Goal: Use online tool/utility: Utilize a website feature to perform a specific function

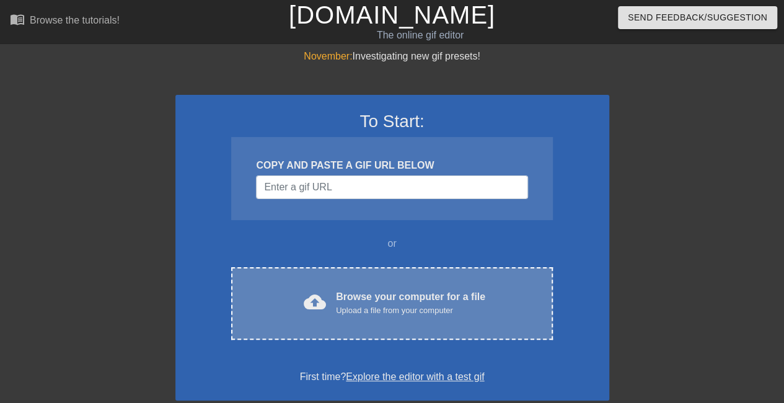
click at [401, 288] on div "cloud_upload Browse your computer for a file Upload a file from your computer C…" at bounding box center [391, 303] width 321 height 73
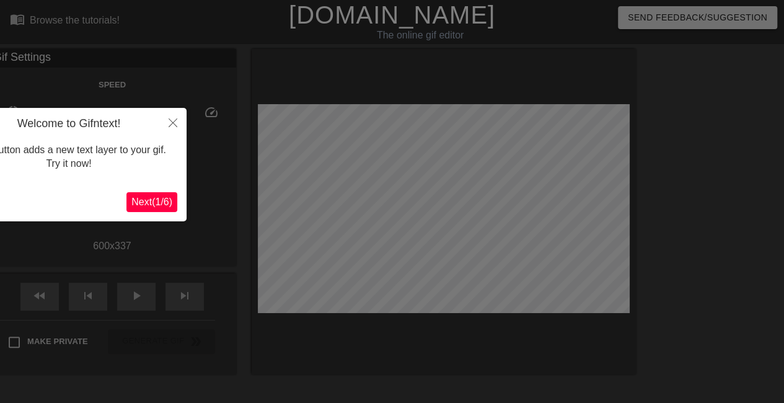
scroll to position [30, 0]
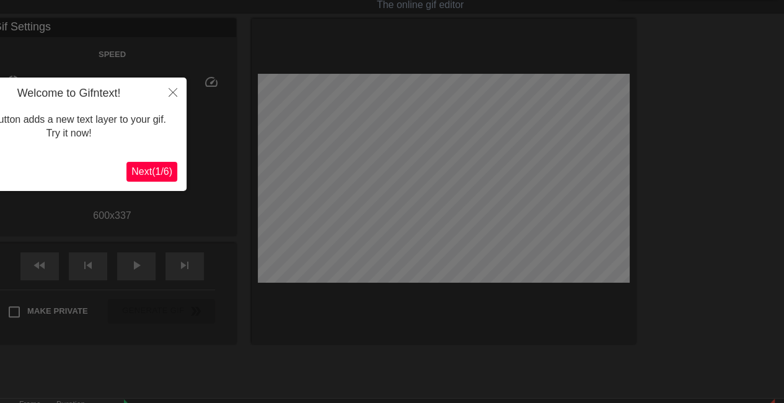
click at [157, 170] on span "Next ( 1 / 6 )" at bounding box center [151, 171] width 41 height 11
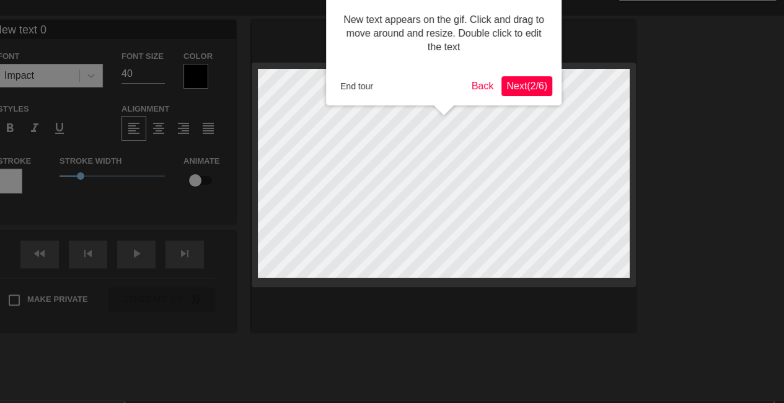
scroll to position [0, 0]
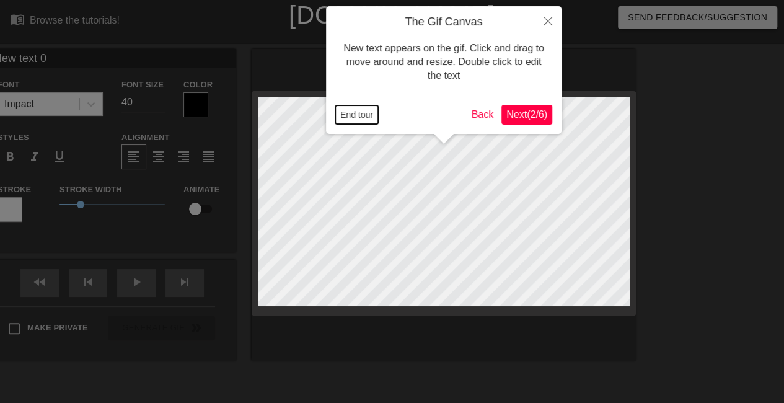
click at [374, 118] on button "End tour" at bounding box center [356, 114] width 43 height 19
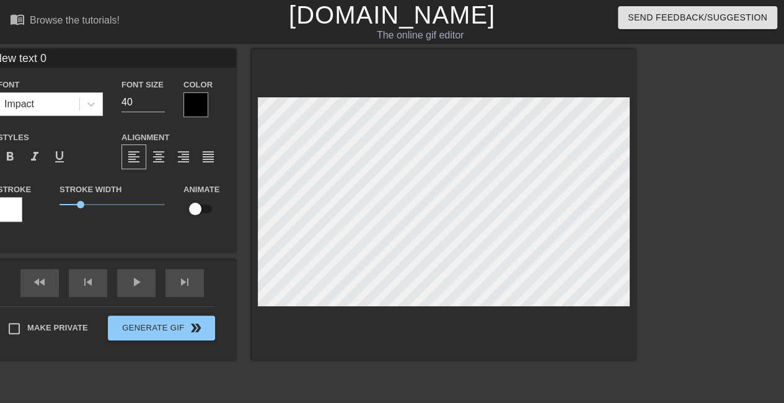
scroll to position [1, 1]
click at [255, 113] on div at bounding box center [444, 205] width 384 height 312
type textarea "C"
type input "CR"
type textarea "CR"
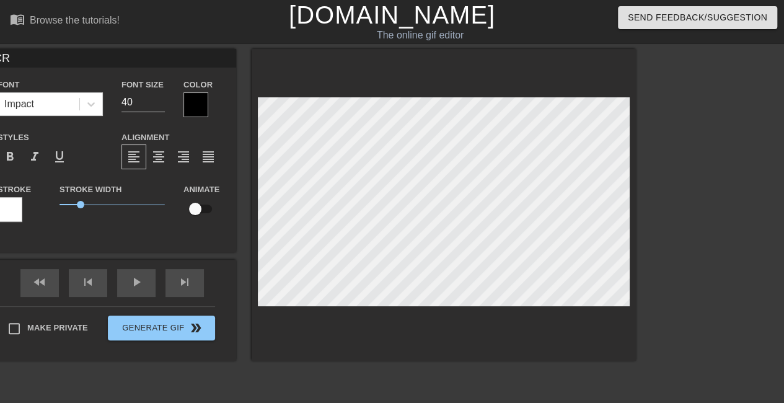
type input "CRE"
type textarea "CRE"
type input "CRED"
type textarea "CRED"
type input "CREDI"
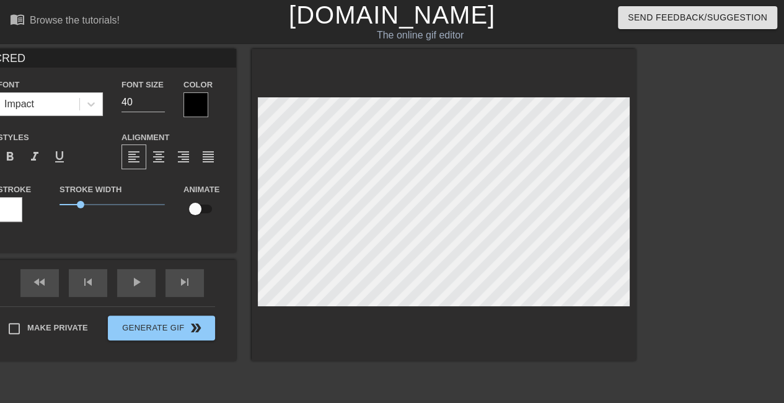
type textarea "CREDI"
type input "CREDIT"
type textarea "CREDIT"
type input "CREDIT"
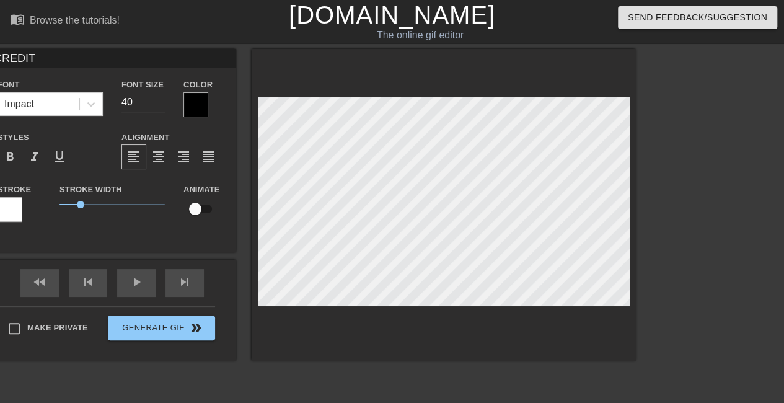
type textarea "CREDIT d"
type input "CREDIT de"
type textarea "CREDIT de"
type input "CREDIT d"
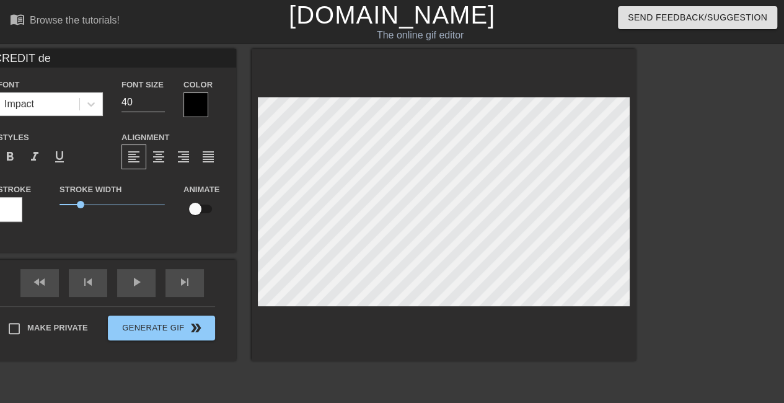
type textarea "CREDIT d"
type input "CREDIT"
type textarea "CREDIT"
type input "CREDIT D"
type textarea "CREDIT D"
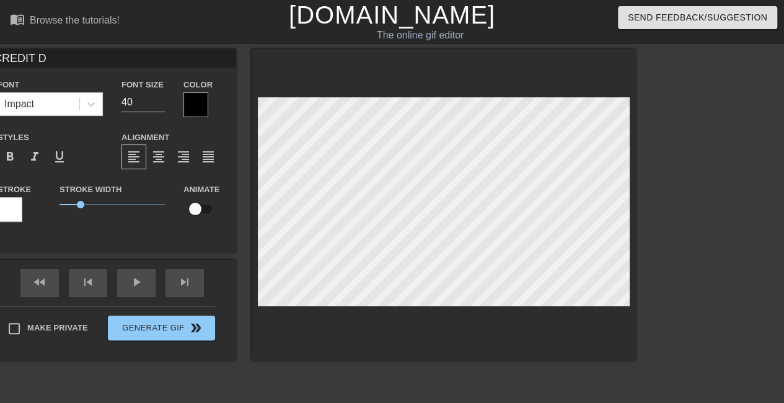
type input "CREDIT DE"
type textarea "CREDIT DE"
type input "CREDIT DEB"
type textarea "CREDIT DEB"
type input "CREDIT [PERSON_NAME]"
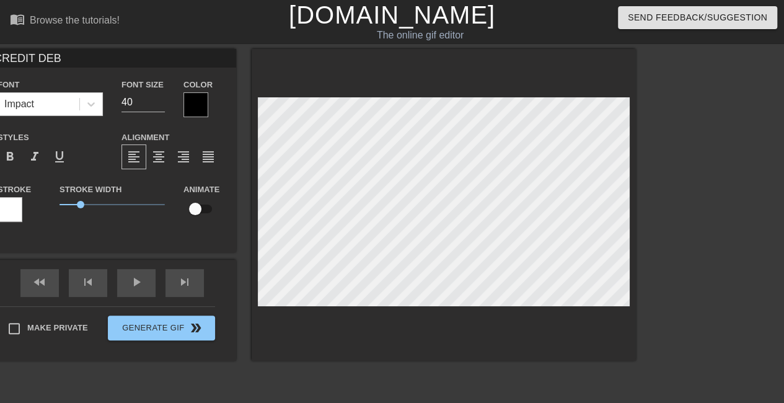
type textarea "CREDIT [PERSON_NAME]"
type input "CREDIT DEBIT"
type textarea "CREDIT DEBIT"
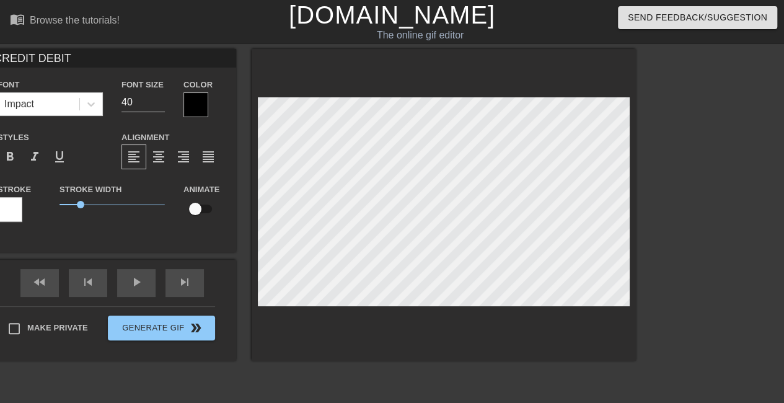
type input "CREDIT DEBIT"
type textarea "CREDIT DEBIT"
click at [14, 213] on div at bounding box center [10, 209] width 25 height 25
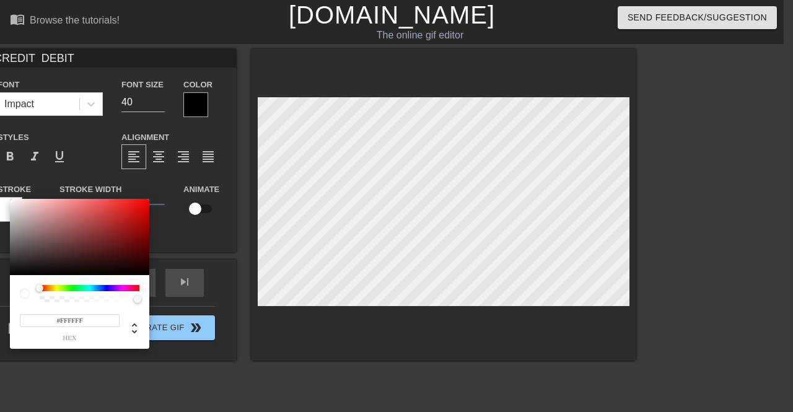
type input "#D1CBCB"
click at [14, 213] on div at bounding box center [79, 237] width 139 height 77
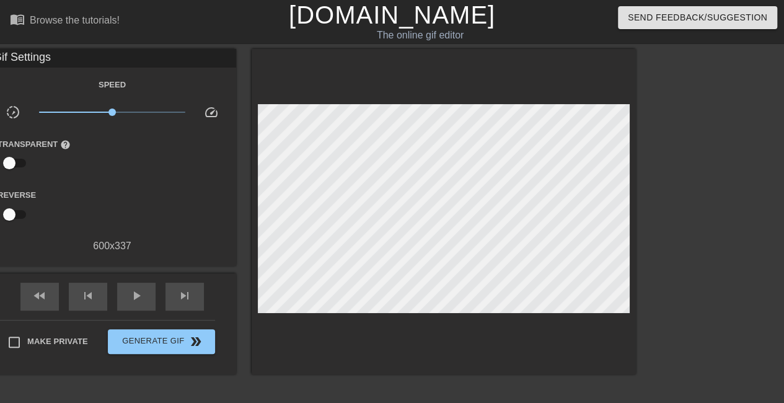
click at [14, 165] on input "checkbox" at bounding box center [9, 163] width 71 height 24
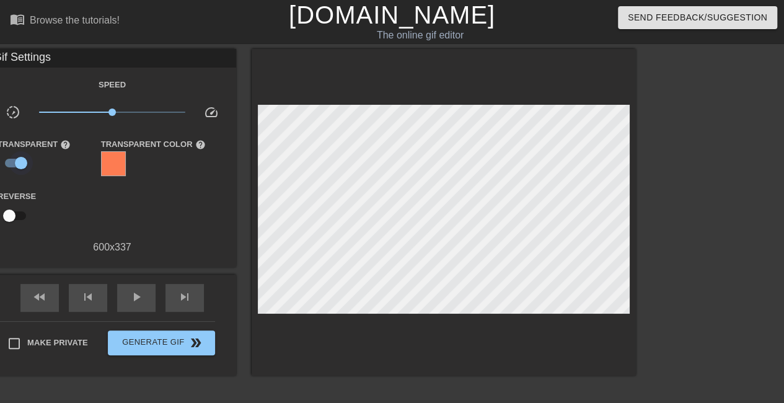
click at [14, 165] on input "checkbox" at bounding box center [21, 163] width 71 height 24
checkbox input "false"
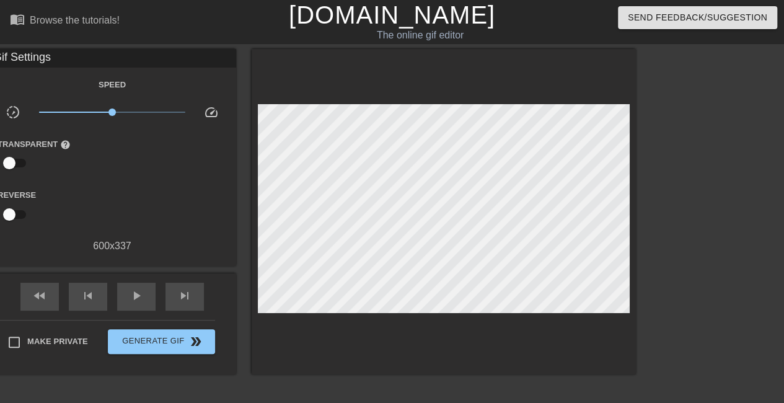
click at [16, 211] on input "checkbox" at bounding box center [9, 215] width 71 height 24
click at [16, 211] on input "checkbox" at bounding box center [21, 215] width 71 height 24
checkbox input "false"
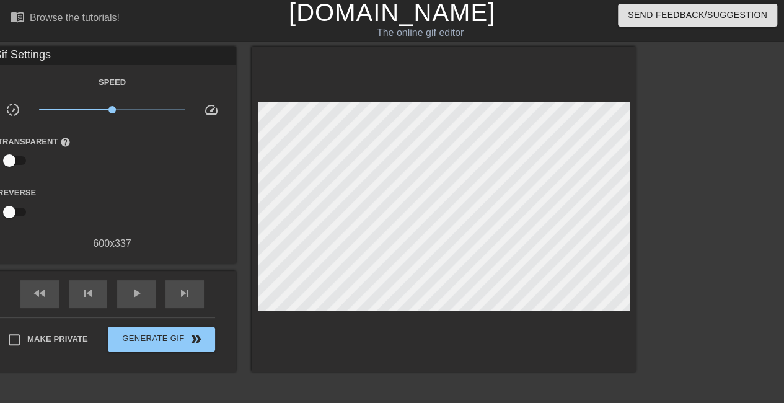
scroll to position [0, 0]
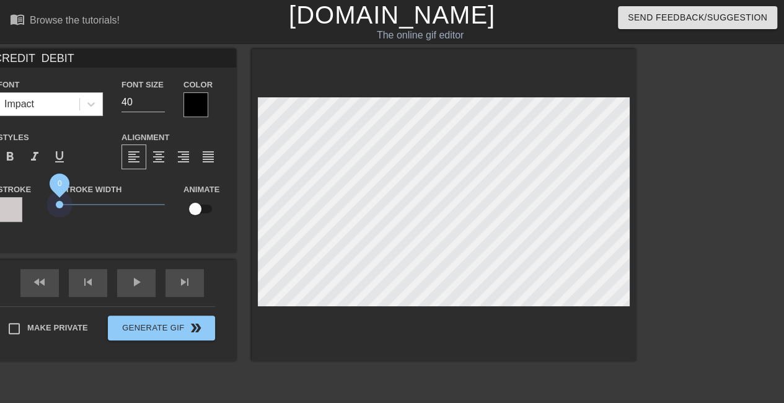
drag, startPoint x: 62, startPoint y: 206, endPoint x: 37, endPoint y: 207, distance: 24.8
click at [37, 207] on div "Stroke Stroke Width 0 Animate" at bounding box center [112, 207] width 248 height 51
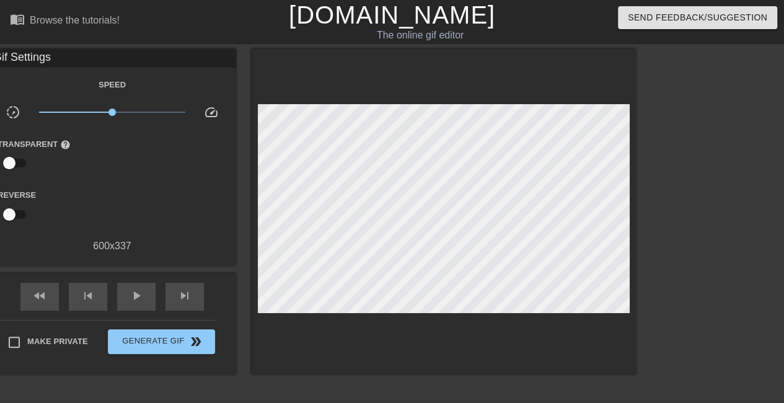
click at [392, 75] on div at bounding box center [444, 211] width 384 height 325
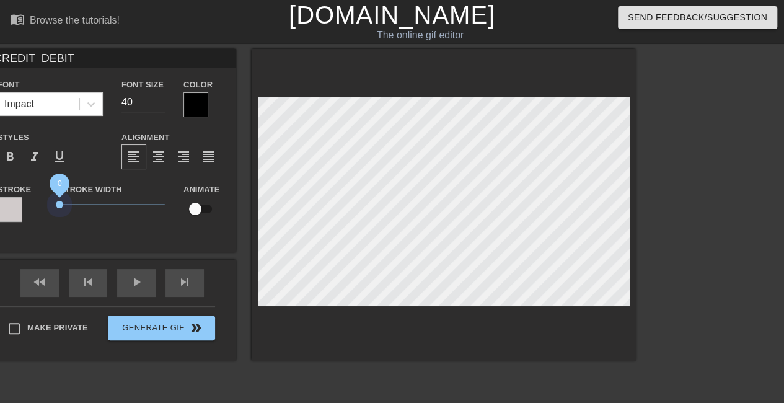
drag, startPoint x: 60, startPoint y: 201, endPoint x: 2, endPoint y: 205, distance: 57.8
click at [2, 205] on div "Stroke Stroke Width 0 Animate" at bounding box center [112, 207] width 248 height 51
click at [192, 107] on div at bounding box center [195, 104] width 25 height 25
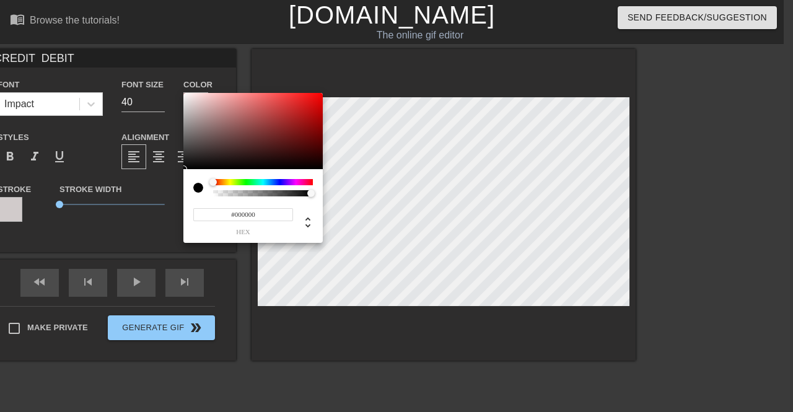
type input "0"
type input "0.07"
drag, startPoint x: 242, startPoint y: 192, endPoint x: 222, endPoint y: 195, distance: 20.8
click at [222, 195] on div at bounding box center [263, 193] width 96 height 6
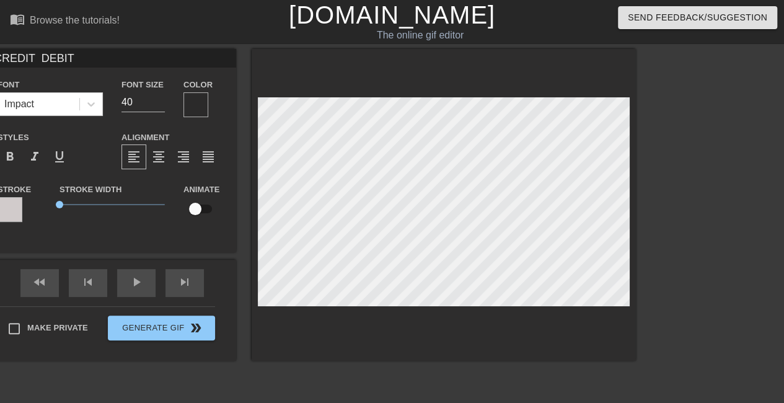
scroll to position [1, 5]
type input "CREDIT DEBIT"
type textarea "CREDIT DEBIT"
type input "CREDIT DEBIT"
type textarea "CREDIT DEBIT"
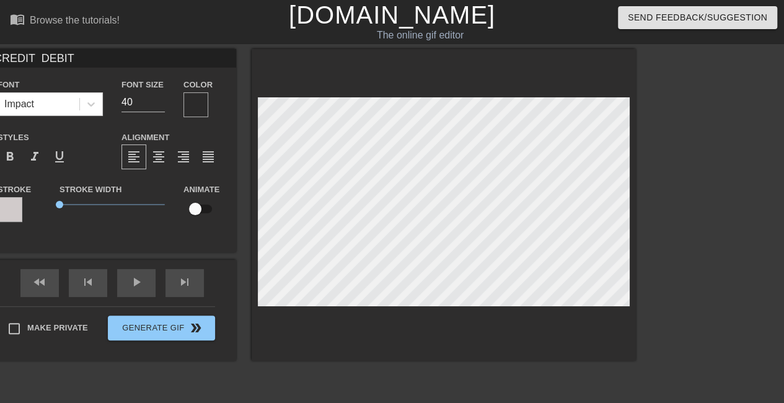
type input "CREDIT DEBIT B"
type textarea "CREDIT DEBIT B"
type input "CREDIT DEBIT BA"
type textarea "CREDIT DEBIT BA"
type input "CREDIT DEBIT BAN"
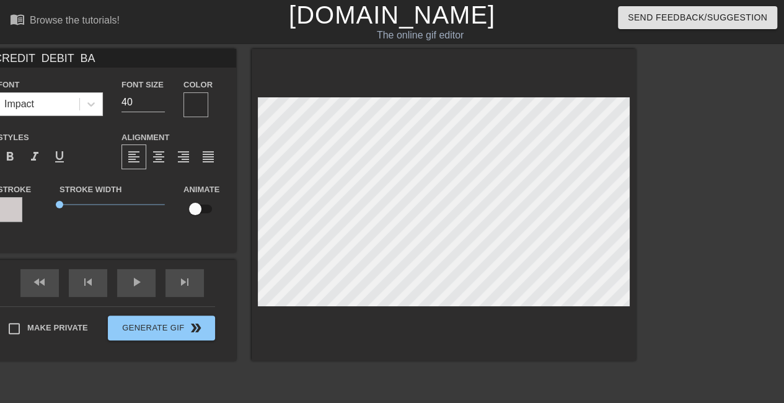
type textarea "CREDIT DEBIT BAN"
type input "CREDIT DEBIT BANK"
type textarea "CREDIT DEBIT BANK"
type input "CREDIT DEBIT BANK"
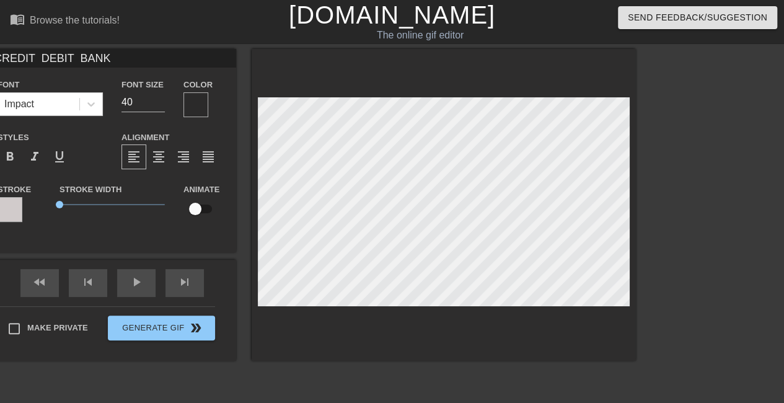
type textarea "CREDIT DEBIT BANK"
type input "CREDIT DEBIT BANK"
type textarea "CREDIT DEBIT BANK"
type input "CREDIT DEBIT BANK R"
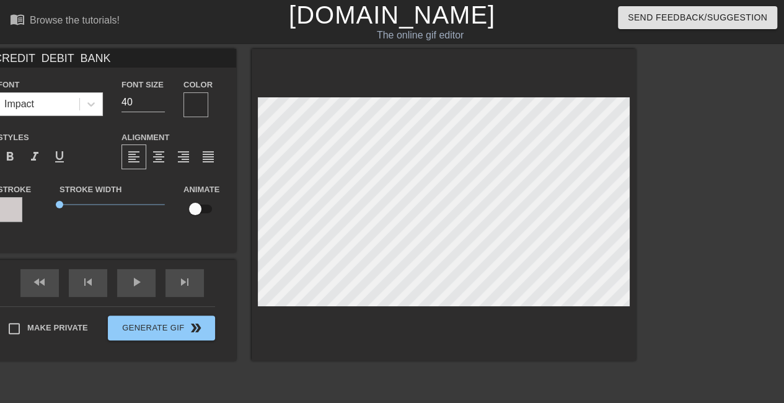
type textarea "CREDIT DEBIT BANK R"
type input "CREDIT DEBIT BANK RE"
type textarea "CREDIT DEBIT BANK RE"
type input "CREDIT DEBIT BANK RET"
type textarea "CREDIT DEBIT BANK RET"
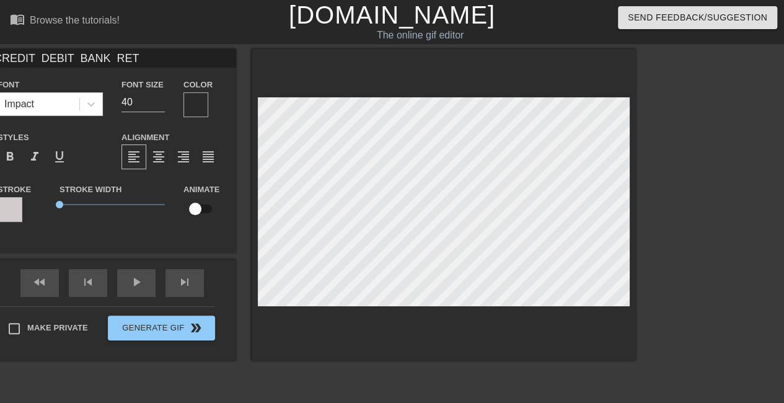
type input "CREDIT DEBIT BANK [PERSON_NAME]"
type textarea "CREDIT DEBIT BANK [PERSON_NAME]"
type input "CREDIT DEBIT BANK RETAI"
type textarea "CREDIT DEBIT BANK RETAI"
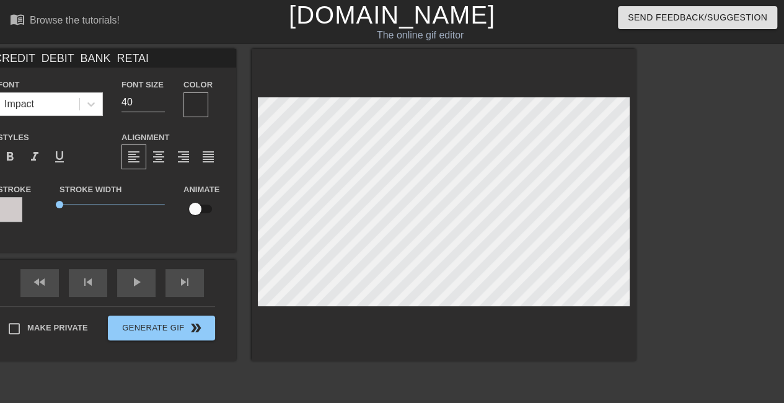
type input "CREDIT DEBIT BANK RETAIL"
type textarea "CREDIT DEBIT BANK RETAIL"
type input "CREDIT DEBIT BANK RETAIL"
type textarea "CREDIT DEBIT BANK RETAIL"
type input "CREDIT DEBIT BANK RETAIL"
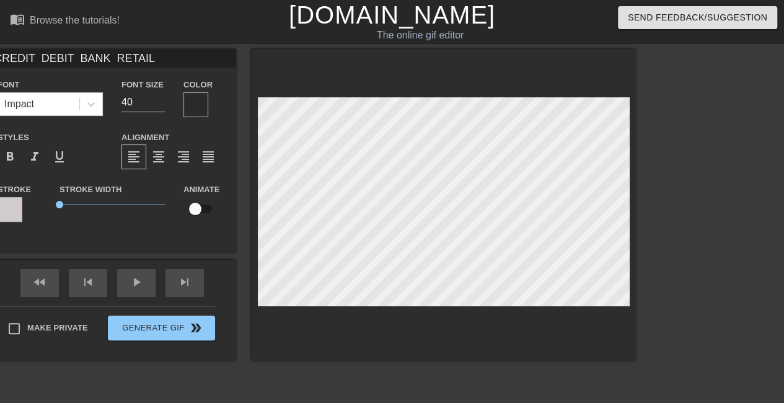
type textarea "CREDIT DEBIT BANK RETAIL"
type input "CREDIT DEBIT BANK RETAIL D"
type textarea "CREDIT DEBIT BANK RETAIL D"
type input "CREDIT DEBIT BANK RETAIL DI"
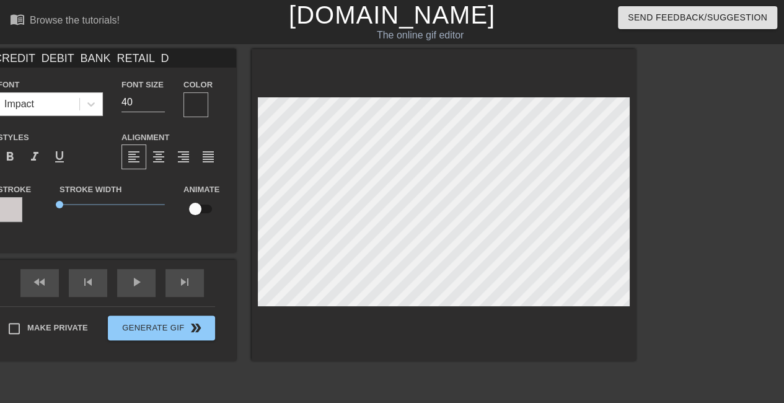
type textarea "CREDIT DEBIT BANK RETAIL DI"
type input "CREDIT DEBIT BANK RETAIL DIS"
type textarea "CREDIT DEBIT BANK RETAIL DIS"
type input "CREDIT DEBIT BANK RETAIL DISC"
type textarea "CREDIT DEBIT BANK RETAIL DISCO"
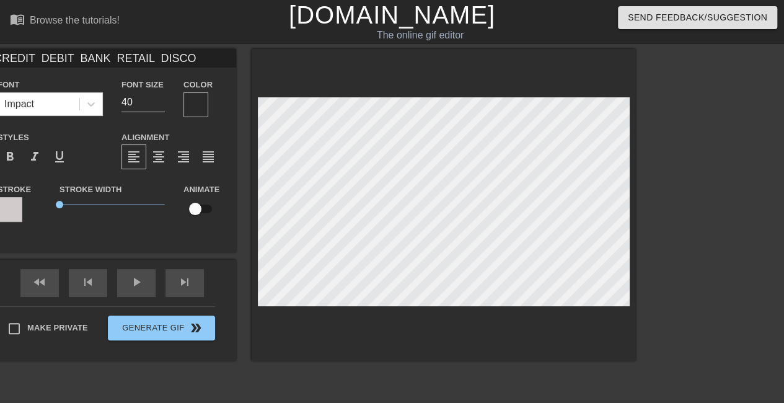
type input "CREDIT DEBIT BANK RETAIL DISCOV"
type textarea "CREDIT DEBIT BANK RETAIL DISCOV"
type input "CREDIT DEBIT BANK RETAIL DISCOVE"
type textarea "CREDIT DEBIT BANK RETAIL DISCOVE"
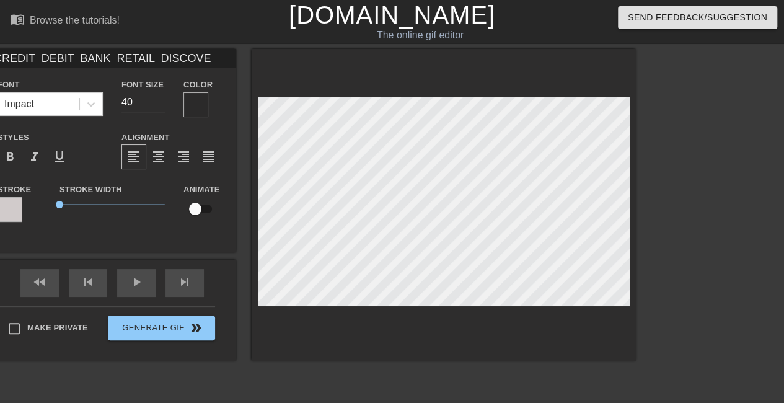
type input "CREDIT DEBIT BANK RETAIL DISCOVER"
type textarea "CREDIT DEBIT BANK RETAIL DISCOVER"
type input "CREDIT DEBIT BANK RETAIL DISCOVER"
type textarea "CREDIT DEBIT BANK RETAIL DISCOVER"
type input "CREDIT DEBIT BANK RETAIL DISCOVER"
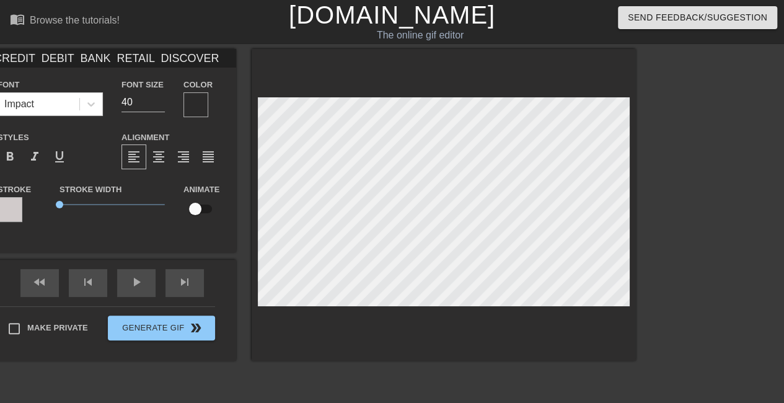
type textarea "CREDIT DEBIT BANK RETAIL DISCOVER"
type input "CREDIT DEBIT BANK RETAIL DISCOVER I"
type textarea "CREDIT DEBIT BANK RETAIL DISCOVER I"
type input "CREDIT DEBIT BANK RETAIL DISCOVER IN"
type textarea "CREDIT DEBIT BANK RETAIL DISCOVER IN"
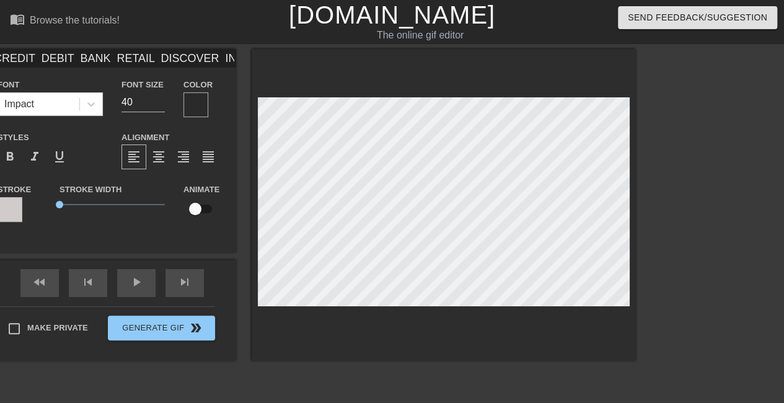
type input "CREDIT DEBIT BANK RETAIL DISCOVER INN"
type textarea "CREDIT DEBIT BANK RETAIL DISCOVER INN"
type input "CREDIT DEBIT BANK RETAIL DISCOVER INNO"
type textarea "CREDIT DEBIT BANK RETAIL DISCOVER INNO"
type input "CREDIT DEBIT BANK RETAIL DISCOVER INN"
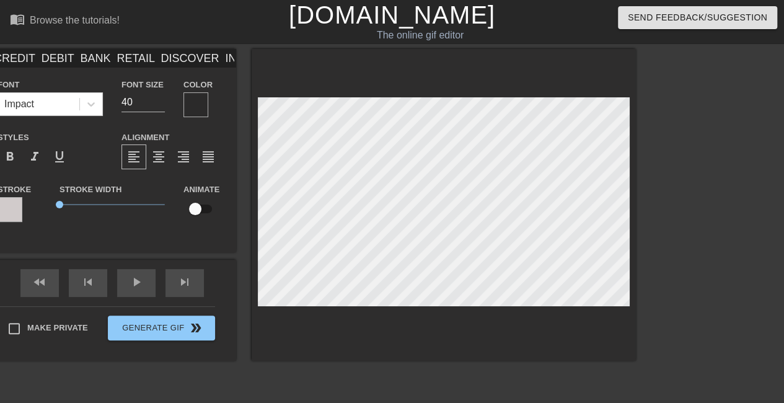
type textarea "CREDIT DEBIT BANK RETAIL DISCOVER INN"
type input "CREDIT DEBIT BANK RETAIL DISCOVER IN"
type textarea "CREDIT DEBIT BANK RETAIL DISCOVER IN"
type input "CREDIT DEBIT BANK RETAIL DISCOVER I"
type textarea "CREDIT DEBIT BANK RETAIL DISCOVER I"
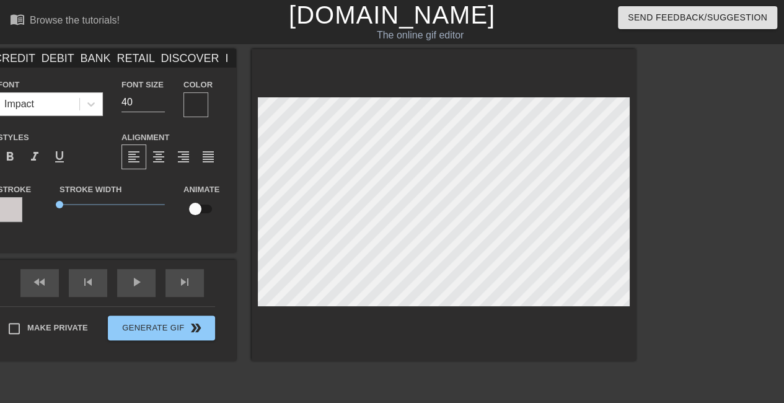
scroll to position [1, 12]
type input "CREDIT DEBIT BANK RETAIL DISCOVER"
type textarea "CREDIT DEBIT BANK RETAIL DISCOVER"
type input "CREDIT DEBIT BANK RETAIL DISCOVER"
type textarea "CREDIT DEBIT BANK RETAIL DISCOVER"
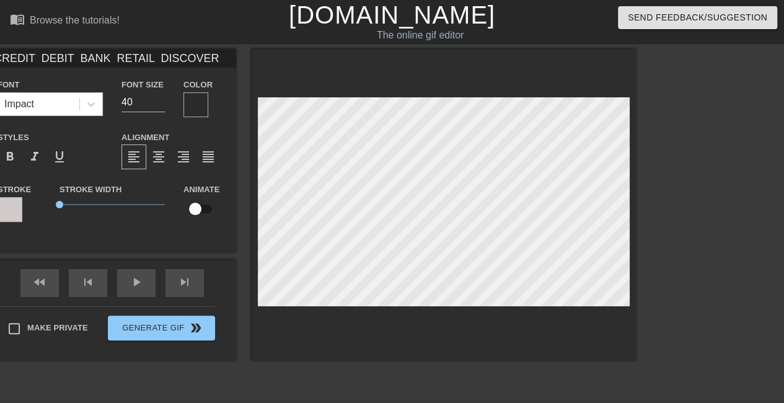
type input "CREDIT DEBIT BANK RETAIL DISCOVER"
type textarea "CREDIT DEBIT BANK RETAIL DISCOVER"
type input "CREDIT DEBIT BANK RETAIL DISCOVER"
type textarea "CREDIT DEBIT BANK RETAIL DISCOVER"
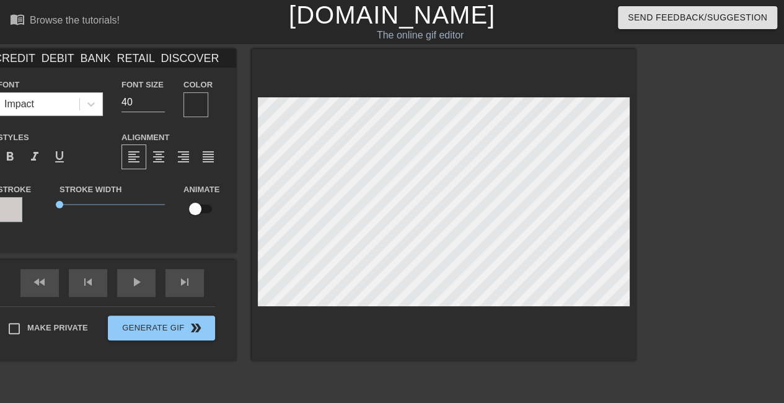
type input "CREDIT DEBIT BANK RETAIL DISCOVERI"
type textarea "CREDIT DEBIT BANK RETAIL DISCOVER I"
type input "CREDIT DEBIT BANK RETAIL DISCOVERIN"
type textarea "CREDIT DEBIT BANK RETAIL DISCOVER IN"
type input "CREDIT DEBIT BANK RETAIL DISCOVERINN"
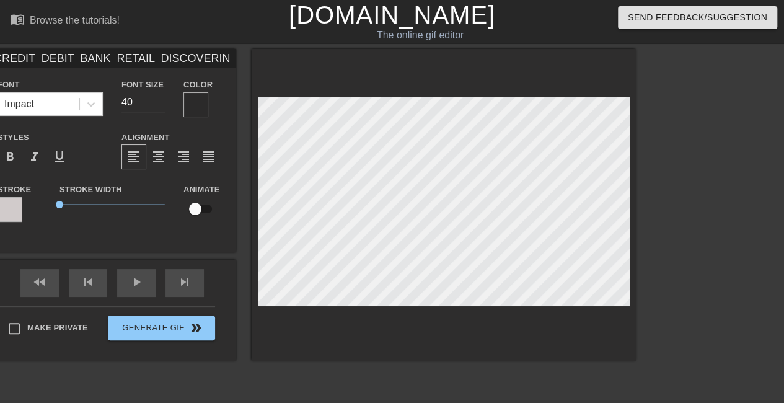
type textarea "CREDIT DEBIT BANK RETAIL DISCOVER INN"
type input "CREDIT DEBIT BANK RETAIL DISCOVERINNO"
type textarea "CREDIT DEBIT BANK RETAIL DISCOVER INNO"
type input "CREDIT DEBIT BANK RETAIL DISCOVERINNOV"
type textarea "CREDIT DEBIT BANK RETAIL DISCOVER INNOV"
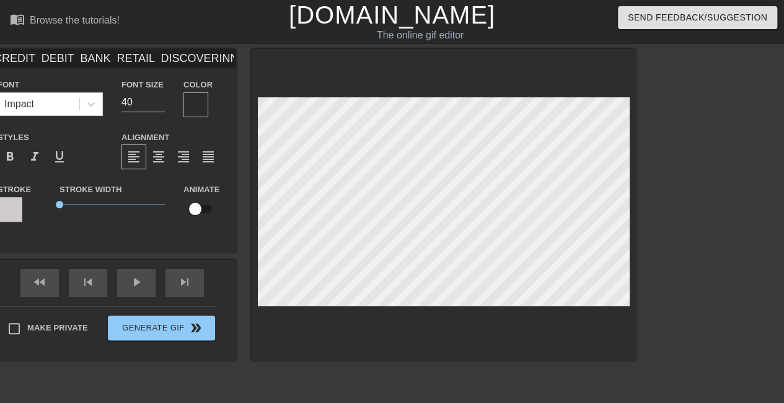
type input "CREDIT DEBIT BANK RETAIL DISCOVERINNOVA"
type textarea "CREDIT DEBIT BANK RETAIL DISCOVER INNOVA"
type input "CREDIT DEBIT BANK RETAIL DISCOVERINNOVAT"
type textarea "CREDIT DEBIT BANK RETAIL DISCOVER INNOVAT"
type input "CREDIT DEBIT BANK RETAIL DISCOVERINNOVATI"
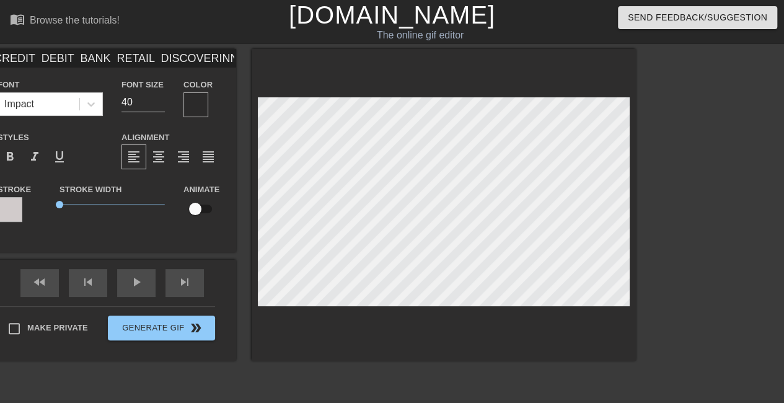
type textarea "CREDIT DEBIT BANK RETAIL DISCOVER INNOVATI"
type input "CREDIT DEBIT BANK RETAIL DISCOVERINNOVATIO"
type textarea "CREDIT DEBIT BANK RETAIL DISCOVER INNOVATIO"
type input "CREDIT DEBIT BANK RETAIL DISCOVERINNOVATION"
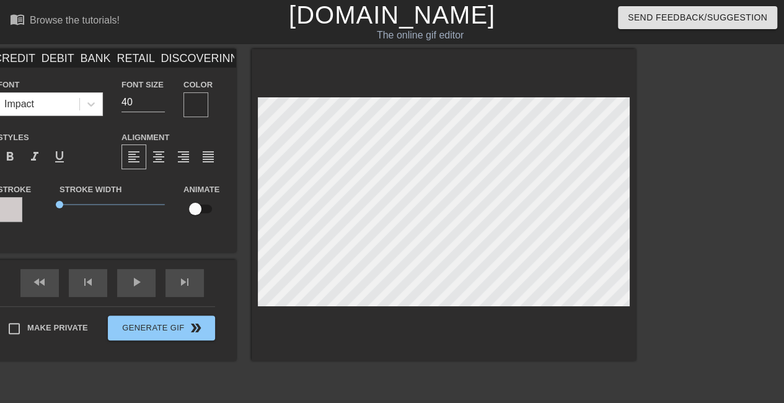
type textarea "CREDIT DEBIT BANK RETAIL DISCOVER INNOVATION"
type input "CREDIT DEBIT BANK RETAIL DISCOVERINNOVATION"
type textarea "CREDIT DEBIT BANK RETAIL DISCOVER INNOVATION"
type input "CREDIT DEBIT BANK RETAIL DISCOVERINNOVATION"
type textarea "CREDIT DEBIT BANK RETAIL DISCOVER INNOVATION"
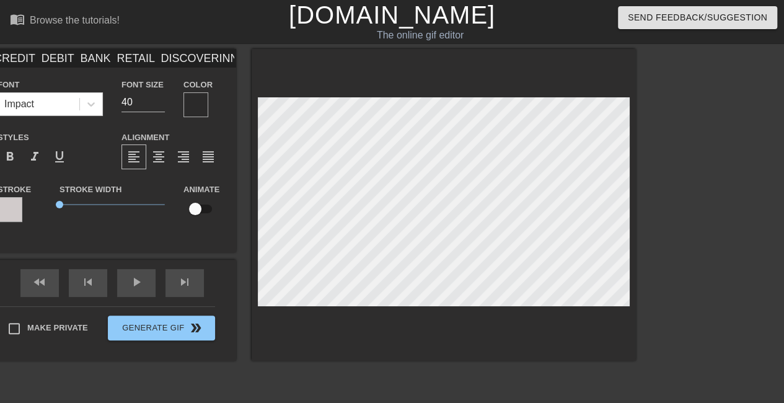
type input "CREDIT DEBIT BANK RETAIL DISCOVERINNOVATION F"
type textarea "CREDIT DEBIT BANK RETAIL DISCOVER INNOVATION F"
type input "CREDIT DEBIT BANK RETAIL DISCOVERINNOVATION FI"
type textarea "CREDIT DEBIT BANK RETAIL DISCOVER INNOVATION FI"
type input "CREDIT DEBIT BANK RETAIL DISCOVERINNOVATION FIN"
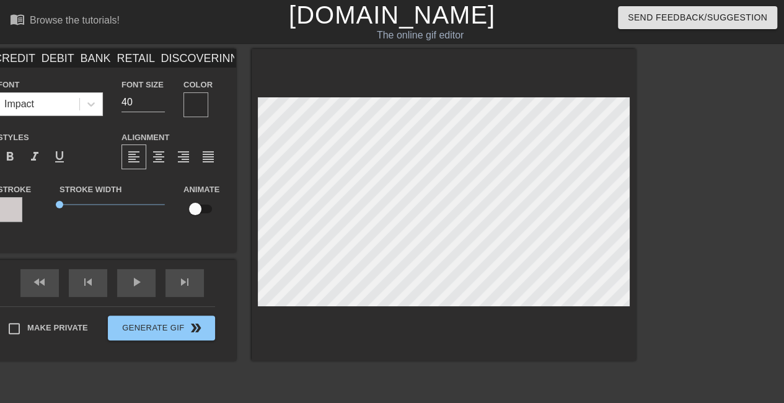
type textarea "CREDIT DEBIT BANK RETAIL DISCOVER INNOVATION FIN"
type input "CREDIT DEBIT BANK RETAIL DISCOVERINNOVATION FINT"
type textarea "CREDIT DEBIT BANK RETAIL DISCOVER INNOVATION FINT"
type input "CREDIT DEBIT BANK RETAIL DISCOVERINNOVATION FINTE"
type textarea "CREDIT DEBIT BANK RETAIL DISCOVER INNOVATION FINTE"
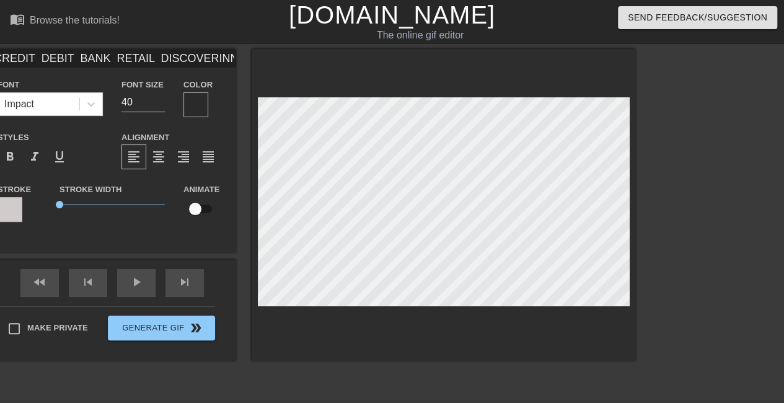
type input "CREDIT DEBIT BANK RETAIL DISCOVERINNOVATION FINTEC"
type textarea "CREDIT DEBIT BANK RETAIL DISCOVER INNOVATION FINTEC"
type input "CREDIT DEBIT BANK RETAIL DISCOVERINNOVATION FINTECH"
type textarea "CREDIT DEBIT BANK RETAIL DISCOVER INNOVATION FINTECH"
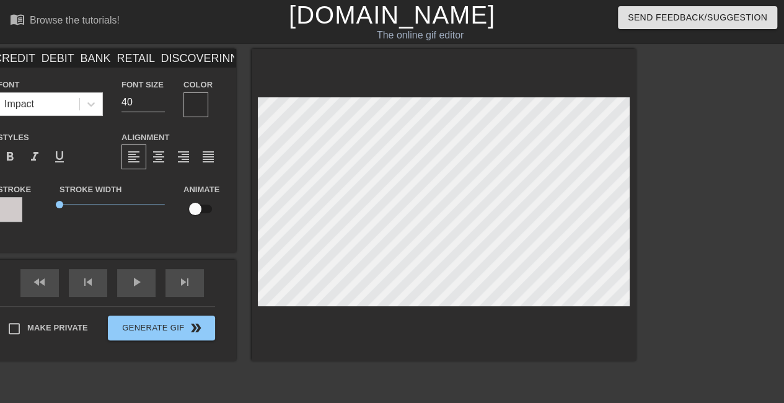
type input "CREDIT DEBIT BANK RETAIL DISCOVERINNOVATION FINTECH"
type textarea "CREDIT DEBIT BANK RETAIL DISCOVER INNOVATION FINTECH"
type input "CREDIT DEBIT BANK RETAIL DISCOVERINNOVATION FINTECH"
type textarea "CREDIT DEBIT BANK RETAIL DISCOVER INNOVATION FINTECH"
type input "CREDIT DEBIT BANK RETAIL DISCOVERINNOVATION FINTECH D"
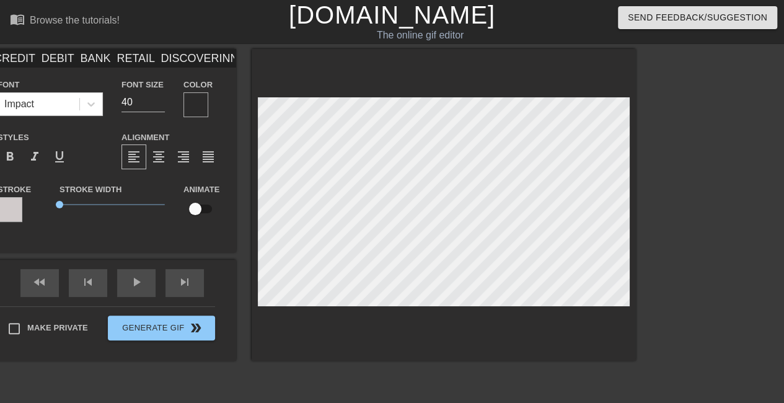
type textarea "CREDIT DEBIT BANK RETAIL DISCOVER INNOVATION FINTECH D"
type input "CREDIT DEBIT BANK RETAIL DISCOVERINNOVATION FINTECH DI"
type textarea "CREDIT DEBIT BANK RETAIL DISCOVER INNOVATION FINTECH DI"
type input "CREDIT DEBIT BANK RETAIL DISCOVERINNOVATION FINTECH DIG"
type textarea "CREDIT DEBIT BANK RETAIL DISCOVER INNOVATION FINTECH DIG"
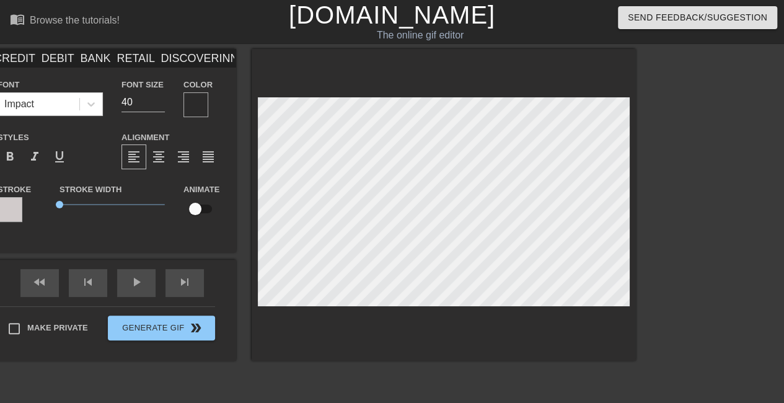
scroll to position [2, 8]
type input "CREDIT DEBIT BANK RETAIL DISCOVERINNOVATION FINTECH DIGI"
type textarea "CREDIT DEBIT BANK RETAIL DISCOVER INNOVATION FINTECH DIGI"
type input "CREDIT DEBIT BANK RETAIL DISCOVERINNOVATION FINTECH DIGIT"
type textarea "CREDIT DEBIT BANK RETAIL DISCOVER INNOVATION FINTECH DIGIT"
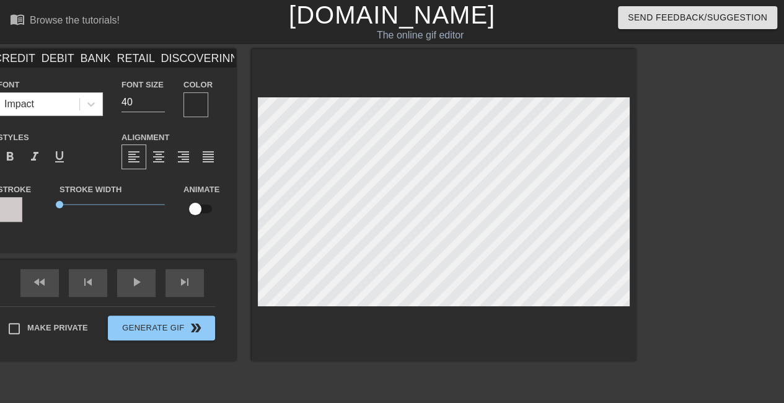
type input "CREDIT DEBIT BANK RETAIL DISCOVERINNOVATION FINTECH DIGITA"
type textarea "CREDIT DEBIT BANK RETAIL DISCOVER INNOVATION FINTECH DIGITA"
type input "CREDIT DEBIT BANK RETAIL DISCOVERINNOVATION FINTECH DIGITAL"
type textarea "CREDIT DEBIT BANK RETAIL DISCOVER INNOVATION FINTECH DIGITAL"
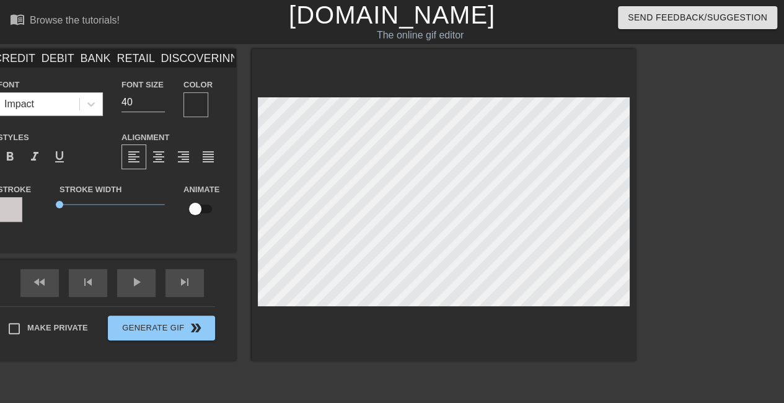
type input "CREDIT DEBIT BANK RETAIL DISCOVERINNOVATION FINTECH DIGITAL"
type textarea "CREDIT DEBIT BANK RETAIL DISCOVER INNOVATION FINTECH DIGITAL"
type input "CREDIT DEBIT BANK RETAIL DISCOVERINNOVATION FINTECH DIGITAL B"
type textarea "CREDIT DEBIT BANK RETAIL DISCOVER INNOVATION FINTECH DIGITAL B"
type input "CREDIT DEBIT BANK RETAIL DISCOVERINNOVATION FINTECH DIGITAL BA"
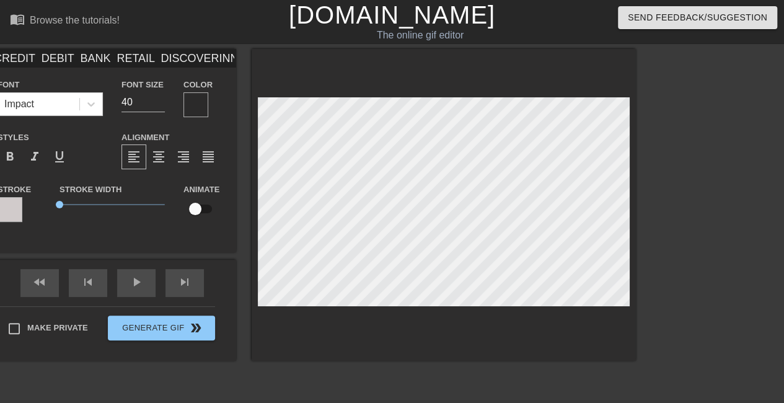
type textarea "CREDIT DEBIT BANK RETAIL DISCOVER INNOVATION FINTECH DIGITAL BA"
type input "CREDIT DEBIT BANK RETAIL DISCOVERINNOVATION FINTECH DIGITAL BAN"
type textarea "CREDIT DEBIT BANK RETAIL DISCOVER INNOVATION FINTECH DIGITAL BAN"
type input "CREDIT DEBIT BANK RETAIL DISCOVERINNOVATION FINTECH DIGITAL BANK"
type textarea "CREDIT DEBIT BANK RETAIL DISCOVER INNOVATION FINTECH DIGITAL BANK"
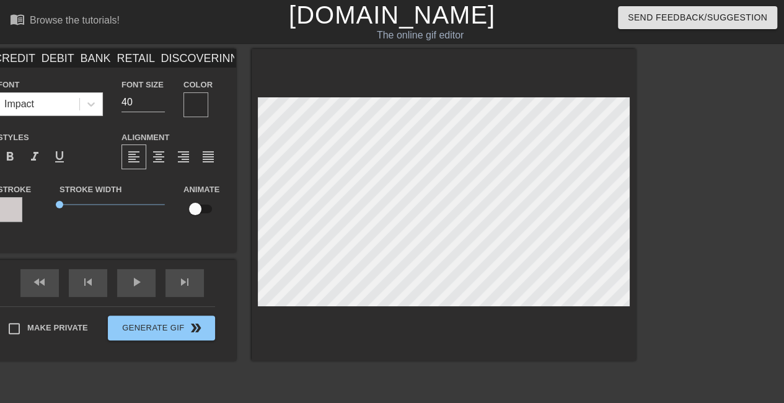
type input "CREDIT DEBIT BANK RETAIL DISCOVERINNOVATION FINTECH DIGITAL BANKI"
type textarea "CREDIT DEBIT BANK RETAIL DISCOVER INNOVATION FINTECH DIGITAL BANKI"
type input "CREDIT DEBIT BANK RETAIL DISCOVERINNOVATION FINTECH DIGITAL BANKIN"
type textarea "CREDIT DEBIT BANK RETAIL DISCOVER INNOVATION FINTECH DIGITAL BANKIN"
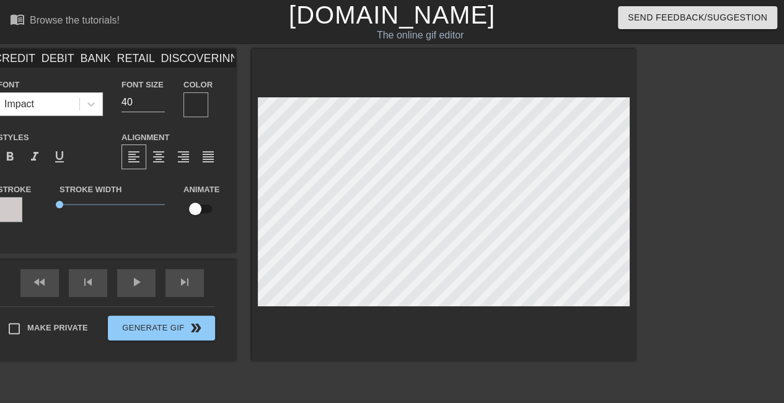
type input "CREDIT DEBIT BANK RETAIL DISCOVERINNOVATION FINTECH DIGITAL BANKING"
type textarea "CREDIT DEBIT BANK RETAIL DISCOVER INNOVATION FINTECH DIGITAL BANKING"
type input "CREDIT DEBIT BANK RETAIL DISCOVERINNOVATION FINTECH DIGITAL BANKING"
type textarea "CREDIT DEBIT BANK RETAIL DISCOVER INNOVATION FINTECH DIGITAL BANKING"
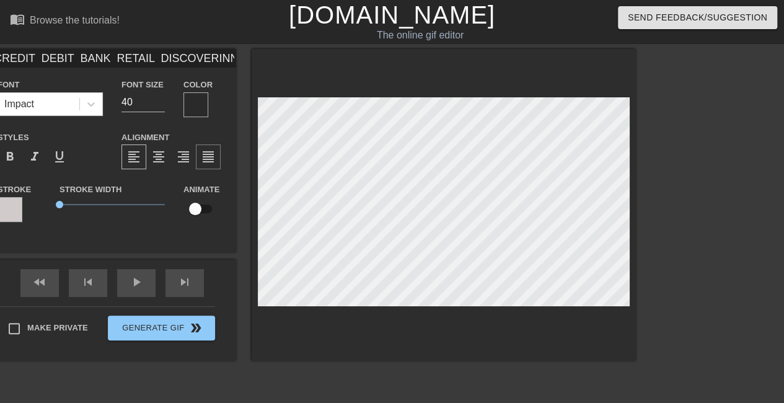
click at [206, 154] on span "format_align_justify" at bounding box center [208, 156] width 15 height 15
type input "CREDIT DEBIT BANK RETAIL DISCOVERINNOVATION FINTECH DIGITAL BANKINGF"
type textarea "CREDIT DEBIT BANK RETAIL DISCOVER INNOVATION FINTECH DIGITAL BANKING F"
type input "CREDIT DEBIT BANK RETAIL DISCOVERINNOVATION FINTECH DIGITAL BANKINGFF"
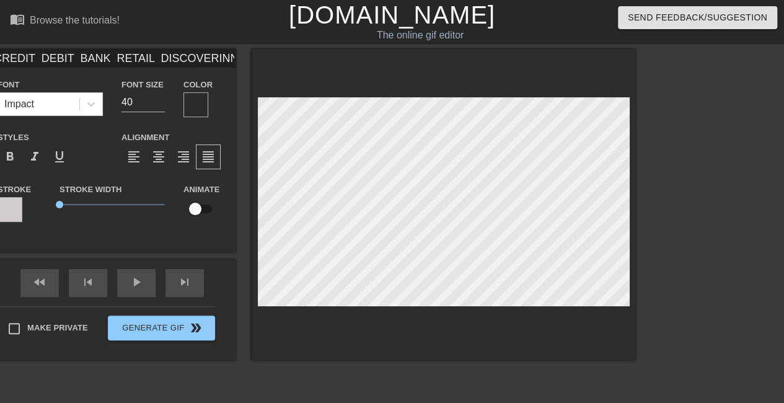
type textarea "CREDIT DEBIT BANK RETAIL DISCOVER INNOVATION FINTECH DIGITAL BANKING FF"
type input "CREDIT DEBIT BANK RETAIL DISCOVERINNOVATION FINTECH DIGITAL BANKINGF"
type textarea "CREDIT DEBIT BANK RETAIL DISCOVER INNOVATION FINTECH DIGITAL BANKING F"
type input "CREDIT DEBIT BANK RETAIL DISCOVERINNOVATION FINTECH DIGITAL BANKING"
type textarea "CREDIT DEBIT BANK RETAIL DISCOVER INNOVATION FINTECH DIGITAL BANKING"
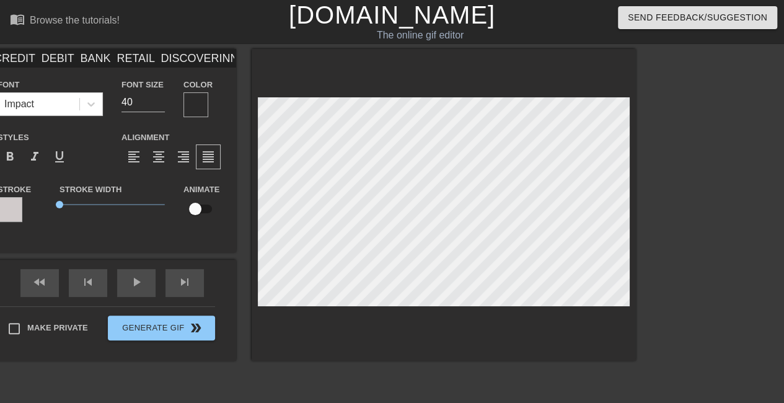
type input "CREDIT DEBIT BANK RETAIL DISCOVERINNOVATION FINTECH DIGITAL BANKINGS"
type textarea "CREDIT DEBIT BANK RETAIL DISCOVER INNOVATION FINTECH DIGITAL BANKING S"
type input "CREDIT DEBIT BANK RETAIL DISCOVERINNOVATION FINTECH DIGITAL BANKINGSA"
type textarea "CREDIT DEBIT BANK RETAIL DISCOVER INNOVATION FINTECH DIGITAL BANKING SA"
type input "CREDIT DEBIT BANK RETAIL DISCOVERINNOVATION FINTECH DIGITAL BANKINGSAV"
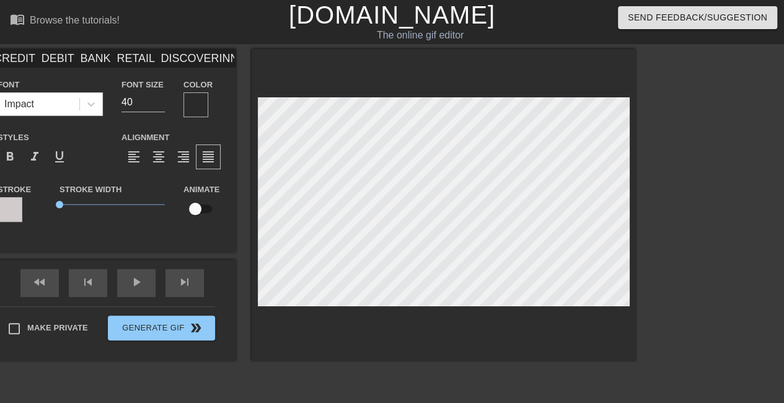
type textarea "CREDIT DEBIT BANK RETAIL DISCOVER INNOVATION FINTECH DIGITAL BANKING SAV"
type input "CREDIT DEBIT BANK RETAIL DISCOVERINNOVATION FINTECH DIGITAL BANKINGSAVO"
type textarea "CREDIT DEBIT BANK RETAIL DISCOVER INNOVATION FINTECH DIGITAL BANKING [PERSON_NA…"
type input "CREDIT DEBIT BANK RETAIL DISCOVERINNOVATION FINTECH DIGITAL BANKINGSAVOR"
type textarea "CREDIT DEBIT BANK RETAIL DISCOVER INNOVATION FINTECH DIGITAL BANKING SAVOR"
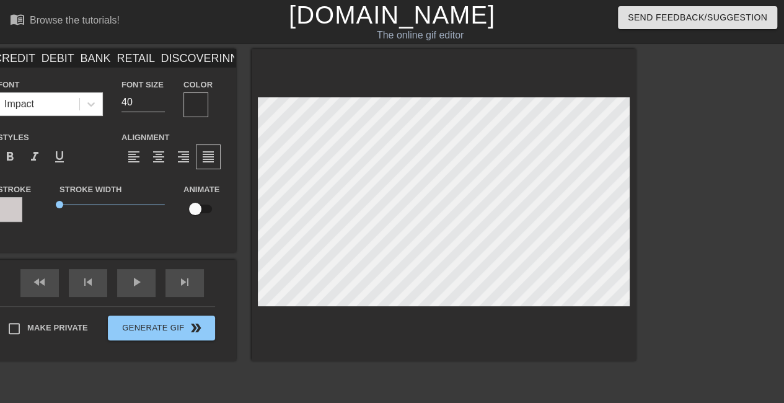
scroll to position [4, 4]
click at [131, 156] on span "format_align_left" at bounding box center [133, 156] width 15 height 15
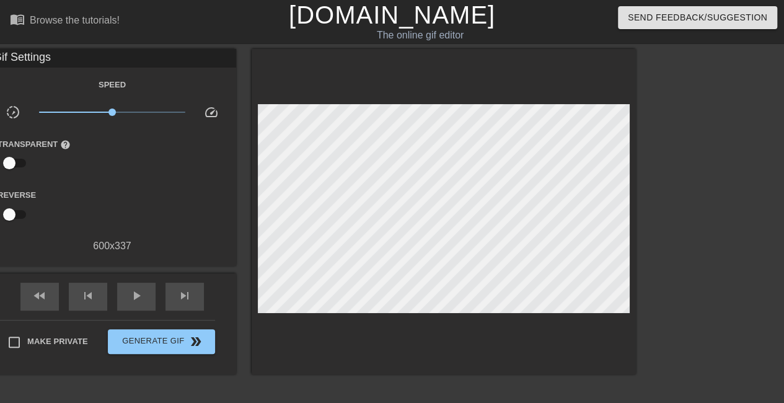
click at [13, 324] on div "Make Private Generate Gif double_arrow" at bounding box center [106, 344] width 217 height 49
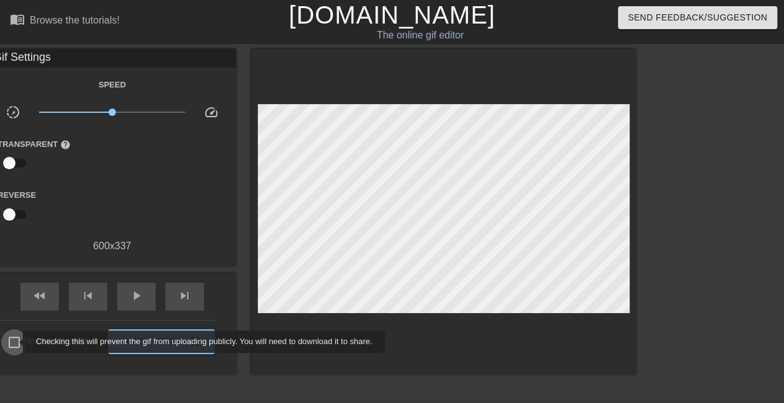
click at [15, 342] on input "Make Private" at bounding box center [14, 342] width 26 height 26
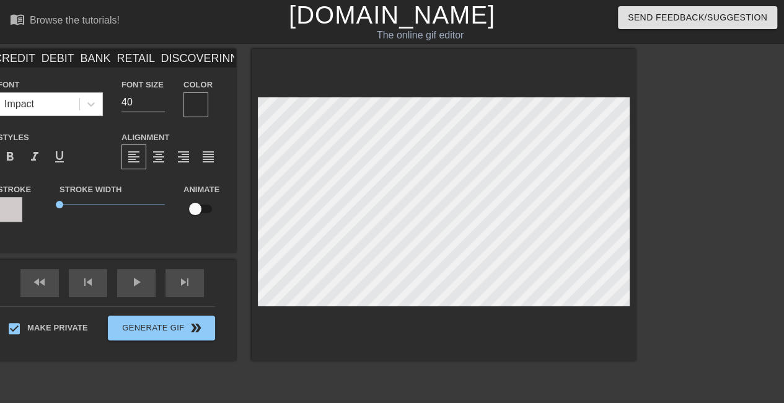
scroll to position [4, 9]
click at [224, 90] on div "title add_circle image add_circle crop photo_size_select_large help keyboard CR…" at bounding box center [291, 205] width 689 height 312
paste textarea "CREDIT DEBIT BANK RETAIL DISCOVER INNOVATION FINTECH DIGITAL BANKING SAVOR QUIC…"
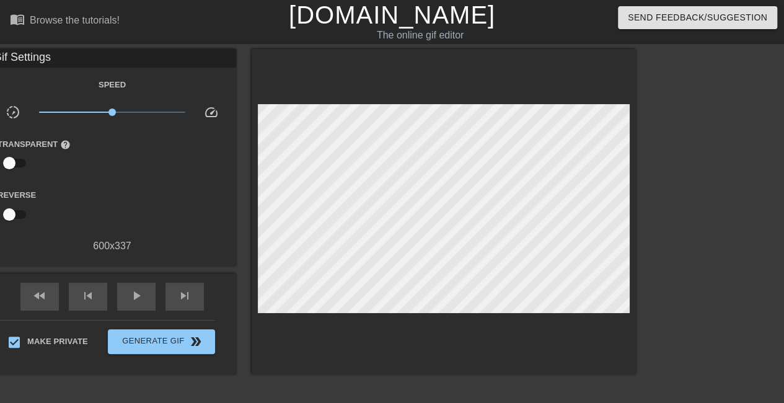
click at [697, 156] on div at bounding box center [744, 235] width 186 height 372
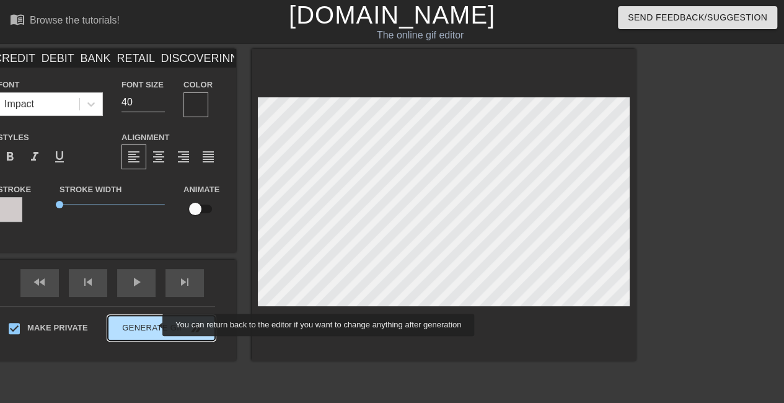
click at [154, 325] on div "Make Private Generate Gif double_arrow" at bounding box center [106, 330] width 217 height 49
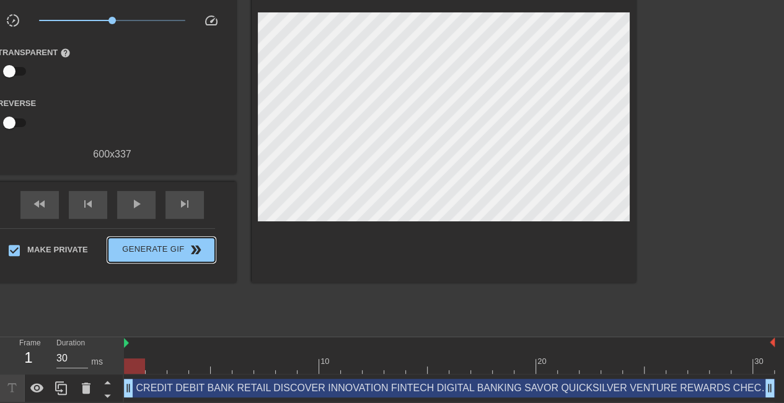
scroll to position [94, 0]
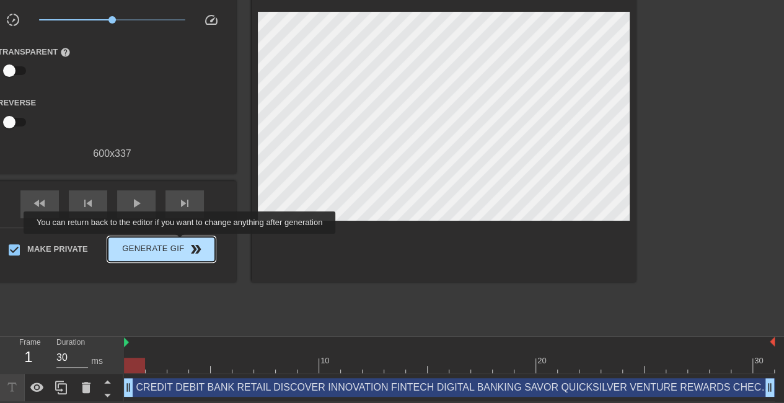
click at [181, 242] on span "Generate Gif double_arrow" at bounding box center [161, 249] width 97 height 15
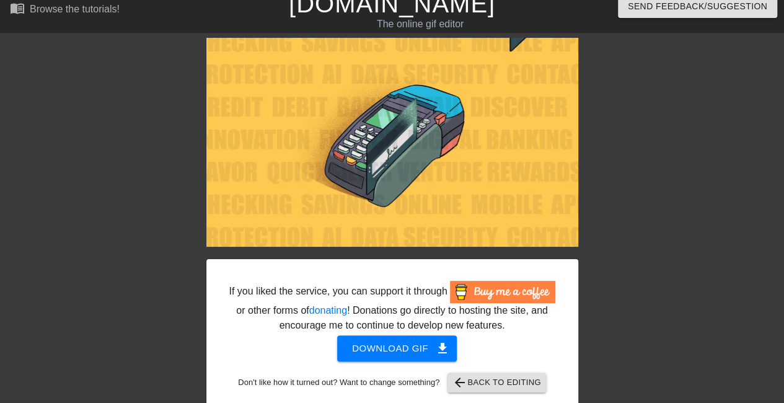
scroll to position [0, 0]
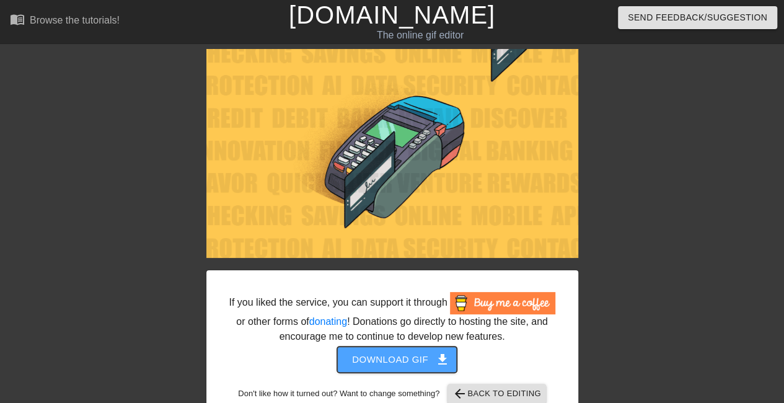
click at [432, 361] on span "Download gif get_app" at bounding box center [397, 359] width 90 height 16
